Goal: Find specific page/section: Find specific page/section

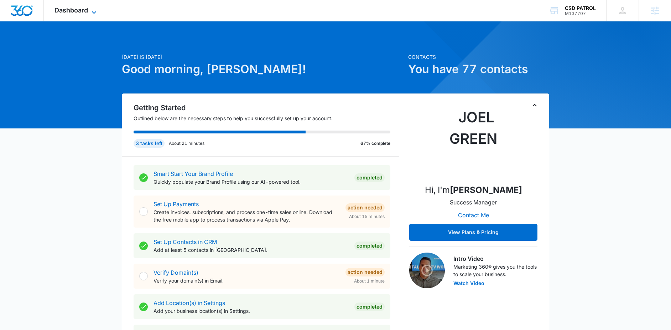
click at [97, 13] on icon at bounding box center [94, 12] width 9 height 9
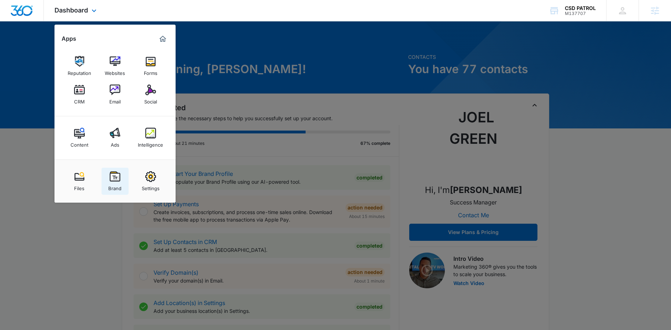
click at [121, 188] on div "Brand" at bounding box center [114, 186] width 13 height 9
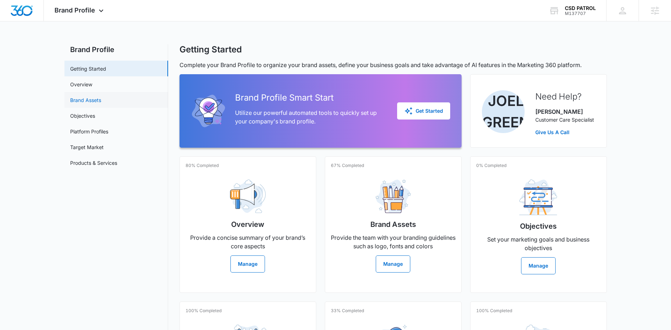
click at [101, 96] on link "Brand Assets" at bounding box center [85, 99] width 31 height 7
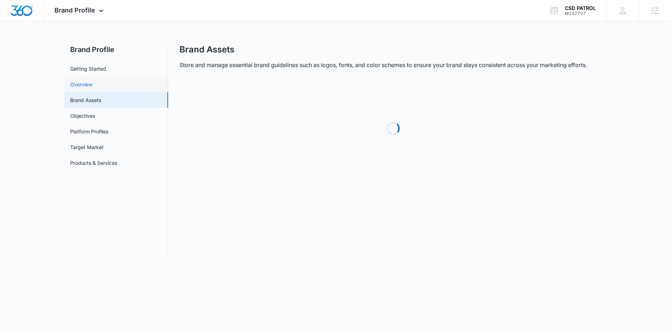
click at [92, 85] on link "Overview" at bounding box center [81, 84] width 22 height 7
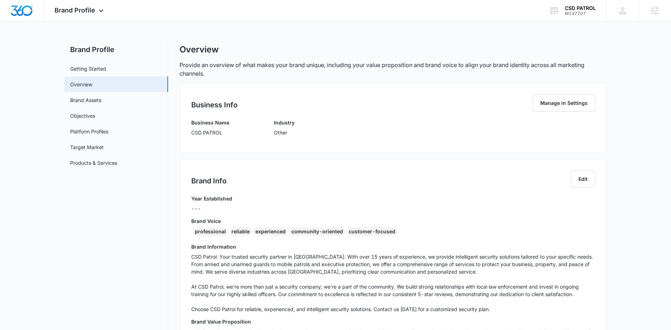
drag, startPoint x: 196, startPoint y: 235, endPoint x: 221, endPoint y: 234, distance: 25.7
click at [222, 234] on div "professional reliable experienced community-oriented customer-focused" at bounding box center [393, 232] width 404 height 11
click at [212, 231] on div "professional" at bounding box center [210, 231] width 35 height 9
copy div "professional"
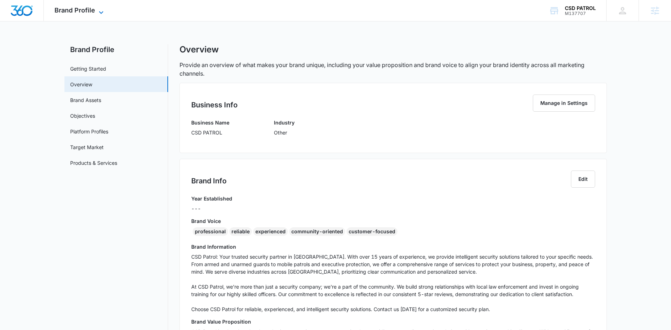
click at [96, 7] on div "Brand Profile Apps Reputation Websites Forms CRM Email Social Content Ads Intel…" at bounding box center [80, 10] width 72 height 21
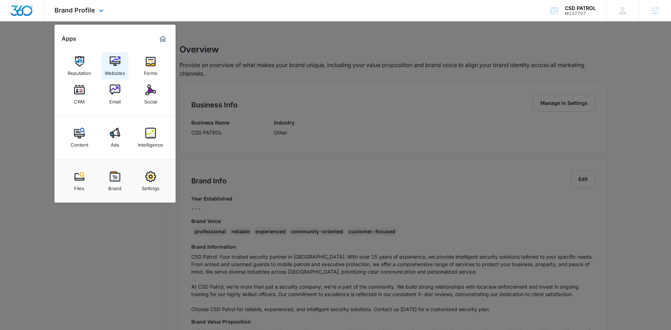
click at [112, 62] on img at bounding box center [115, 61] width 11 height 11
